Goal: Task Accomplishment & Management: Manage account settings

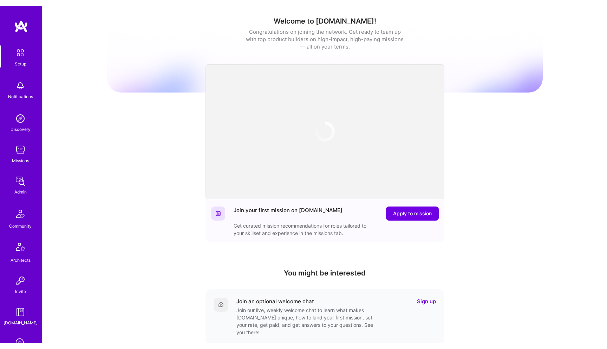
scroll to position [114, 0]
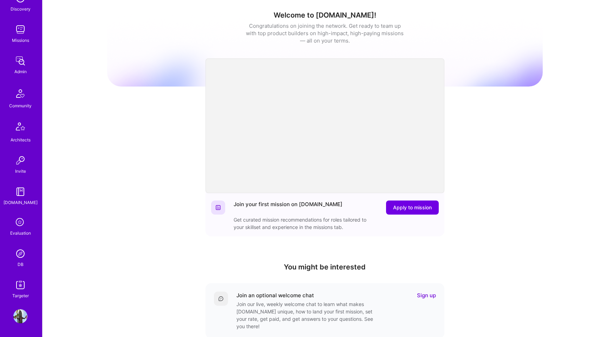
click at [27, 317] on img at bounding box center [20, 316] width 14 height 14
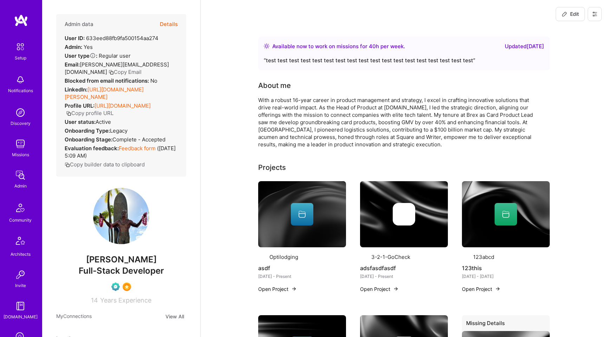
click at [596, 21] on div "Edit" at bounding box center [579, 14] width 57 height 28
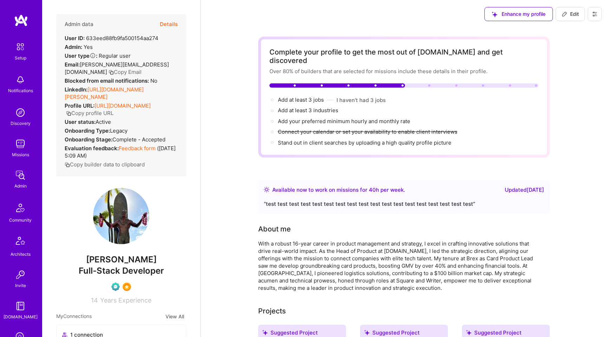
click at [596, 15] on icon at bounding box center [595, 14] width 6 height 6
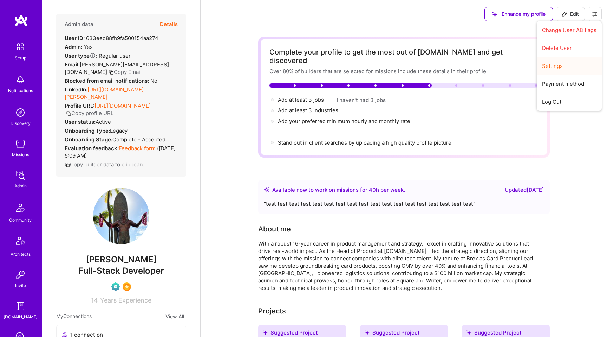
click at [548, 61] on button "Settings" at bounding box center [569, 66] width 65 height 18
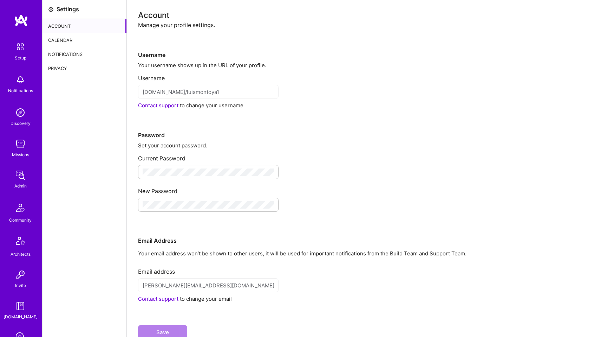
click at [83, 41] on div "Calendar" at bounding box center [85, 40] width 84 height 14
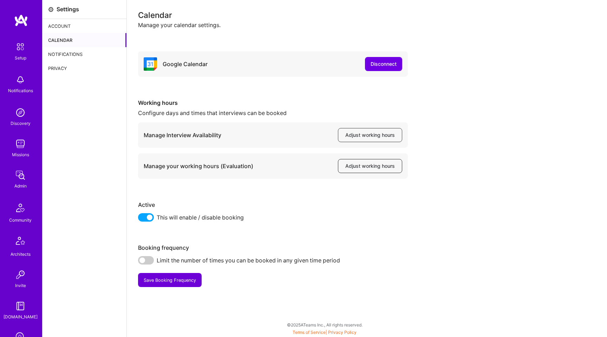
click at [361, 167] on span "Adjust working hours" at bounding box center [370, 165] width 50 height 7
click at [366, 171] on button "Adjust working hours" at bounding box center [370, 166] width 64 height 14
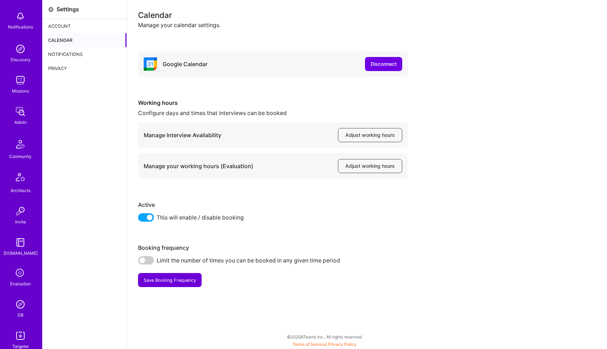
scroll to position [102, 0]
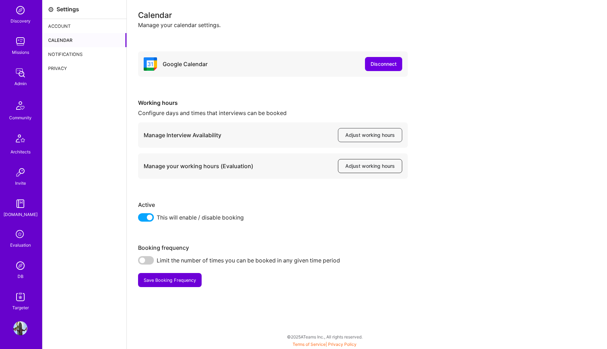
click at [360, 168] on span "Adjust working hours" at bounding box center [370, 165] width 50 height 7
click at [359, 169] on span "Adjust working hours" at bounding box center [370, 165] width 50 height 7
click at [22, 234] on icon at bounding box center [20, 234] width 13 height 13
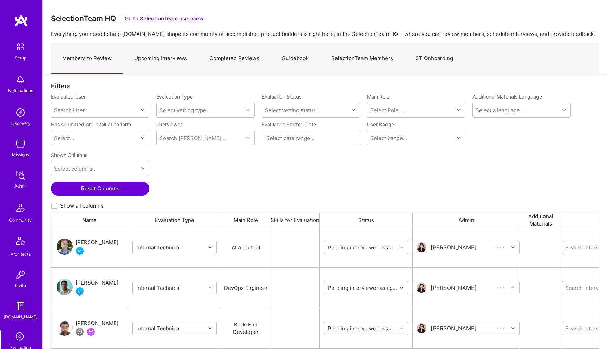
scroll to position [275, 548]
click at [156, 50] on link "Upcoming Interviews" at bounding box center [160, 58] width 75 height 31
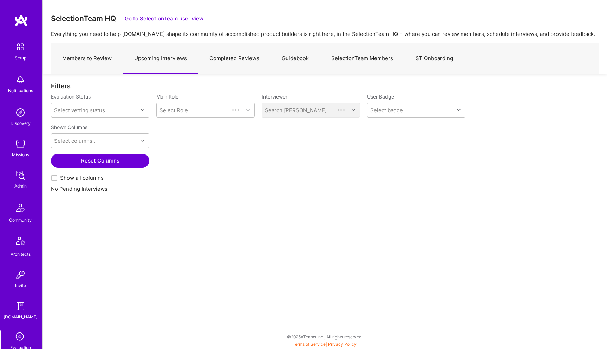
click at [223, 54] on link "Completed Reviews" at bounding box center [234, 58] width 72 height 31
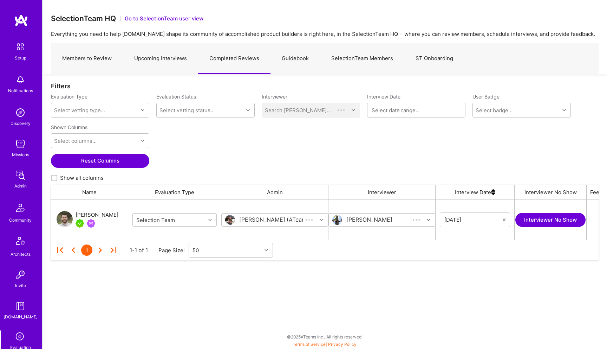
scroll to position [40, 548]
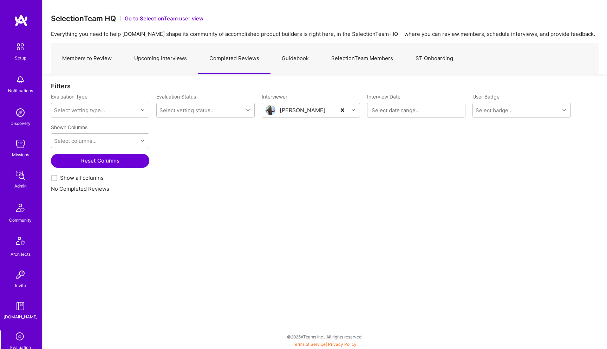
click at [175, 58] on link "Upcoming Interviews" at bounding box center [160, 58] width 75 height 31
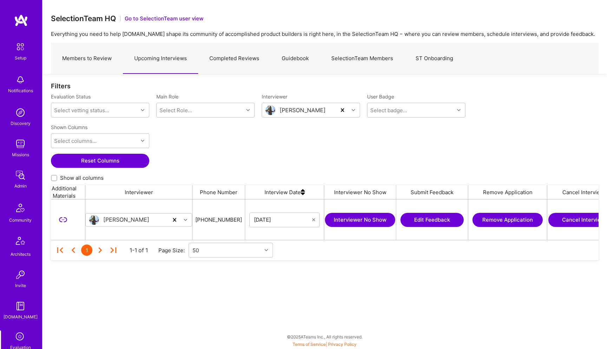
scroll to position [0, 431]
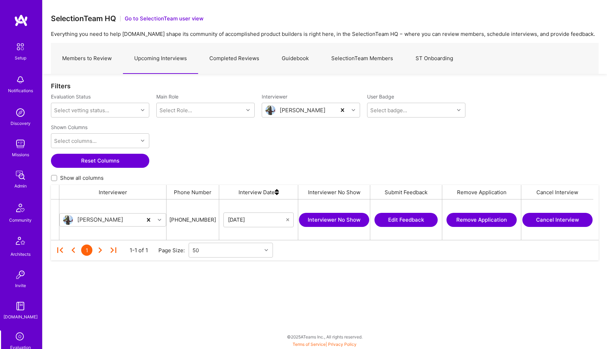
click at [551, 218] on button "Cancel Interview" at bounding box center [558, 220] width 70 height 14
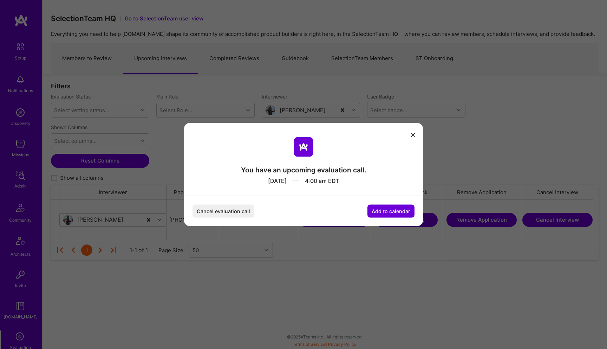
click at [232, 211] on button "Cancel evaluation call" at bounding box center [224, 211] width 62 height 13
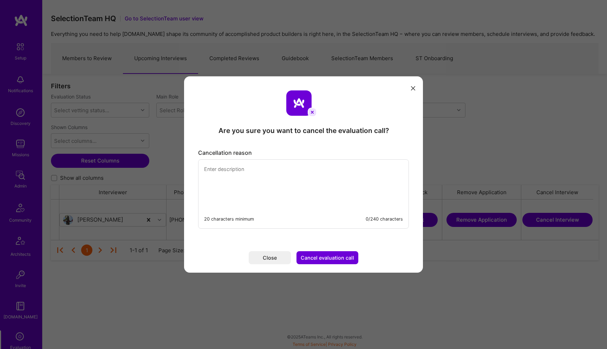
click at [276, 183] on textarea "modal" at bounding box center [304, 184] width 210 height 48
type textarea "I need to take my dog to the vet!"
click at [316, 258] on button "Cancel evaluation call" at bounding box center [328, 257] width 62 height 13
